Goal: Information Seeking & Learning: Learn about a topic

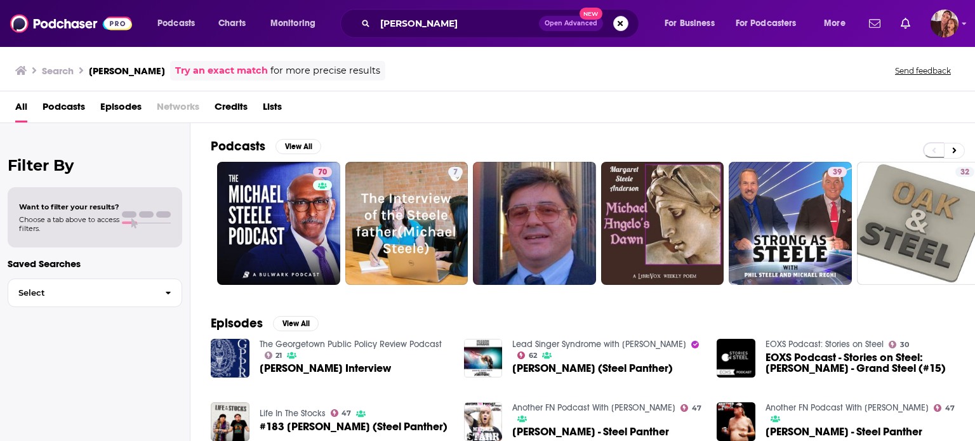
click at [620, 21] on button "Search podcasts, credits, & more..." at bounding box center [620, 23] width 15 height 15
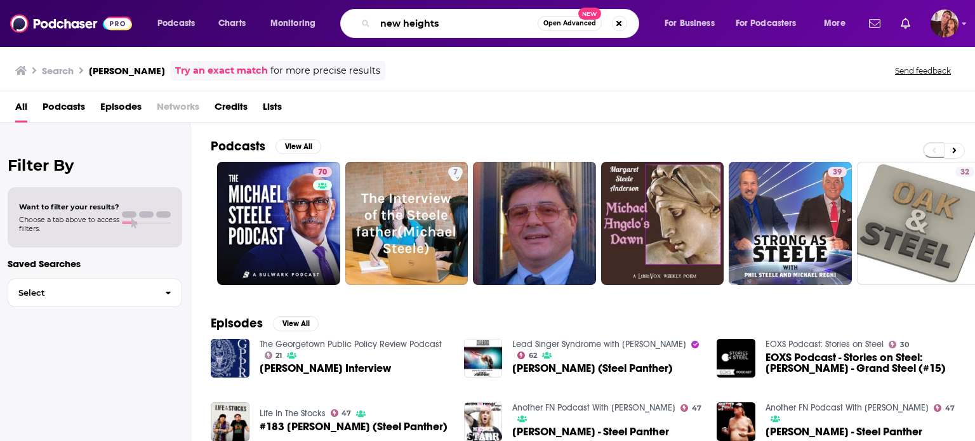
type input "new heights"
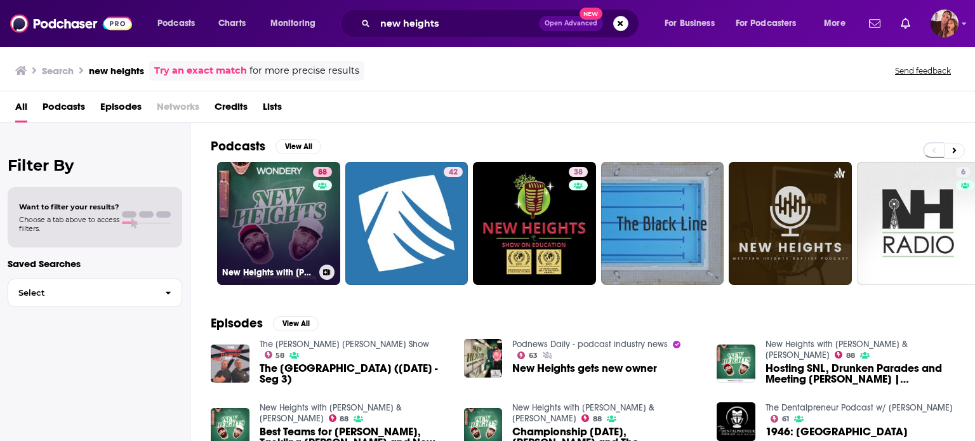
click at [302, 213] on link "88 New Heights with [PERSON_NAME] & [PERSON_NAME]" at bounding box center [278, 223] width 123 height 123
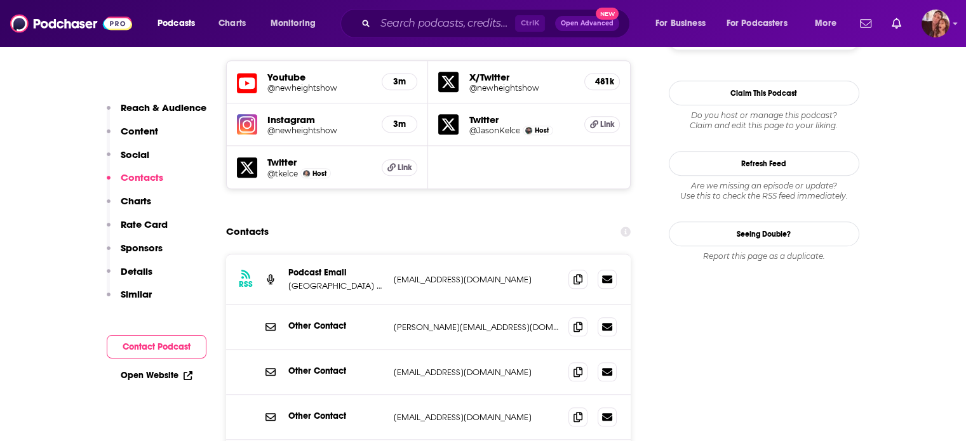
scroll to position [1207, 0]
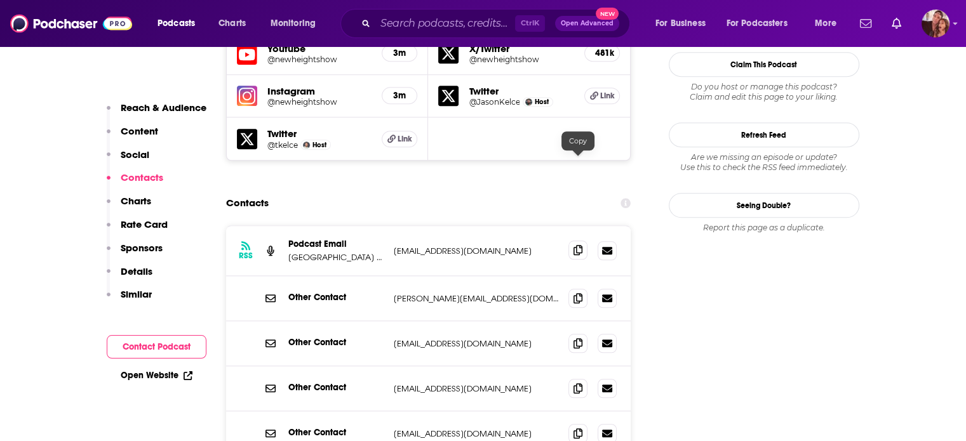
click at [582, 245] on icon at bounding box center [577, 250] width 9 height 10
click at [577, 293] on icon at bounding box center [577, 298] width 9 height 10
click at [582, 333] on span at bounding box center [577, 342] width 19 height 19
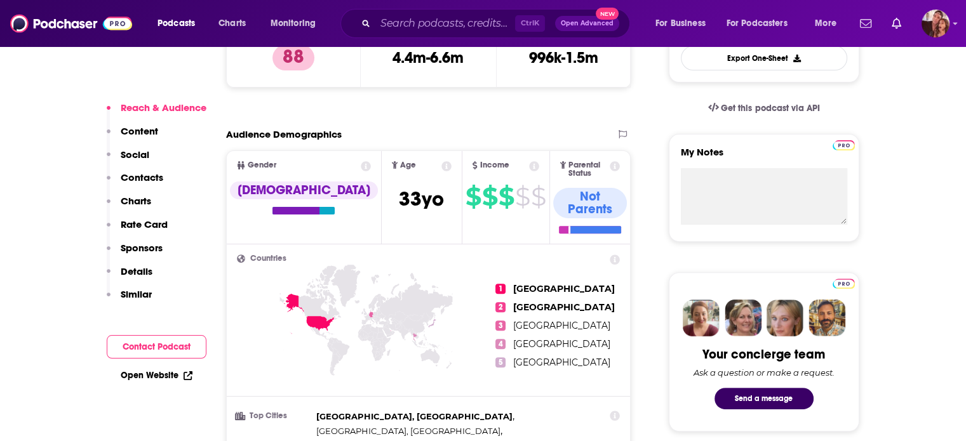
scroll to position [0, 0]
